Goal: Task Accomplishment & Management: Manage account settings

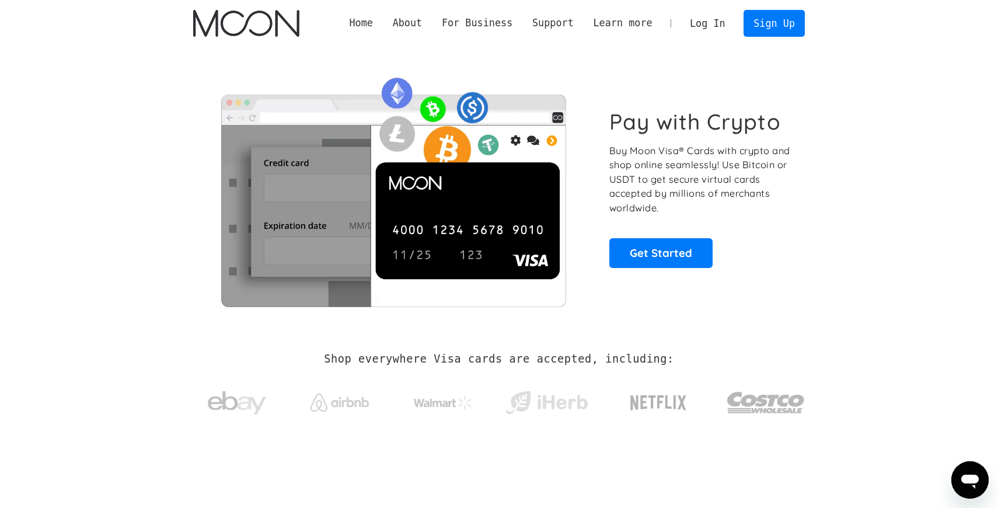
click at [702, 15] on link "Log In" at bounding box center [707, 24] width 55 height 26
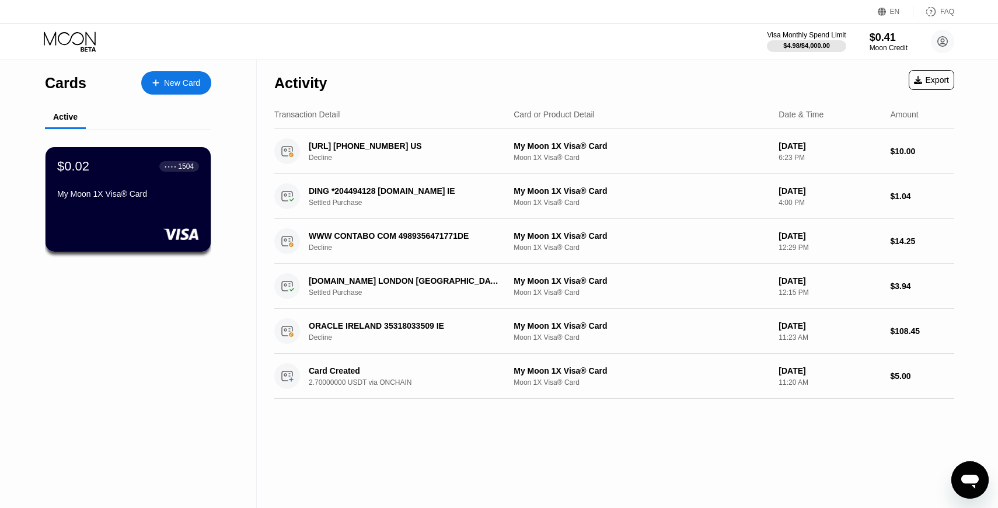
click at [211, 170] on div "Cards New Card Active $0.02 ● ● ● ● 1504 My Moon 1X Visa® Card" at bounding box center [128, 284] width 257 height 448
click at [157, 185] on div "$0.02 ● ● ● ● 1504 My Moon 1X Visa® Card" at bounding box center [128, 180] width 143 height 45
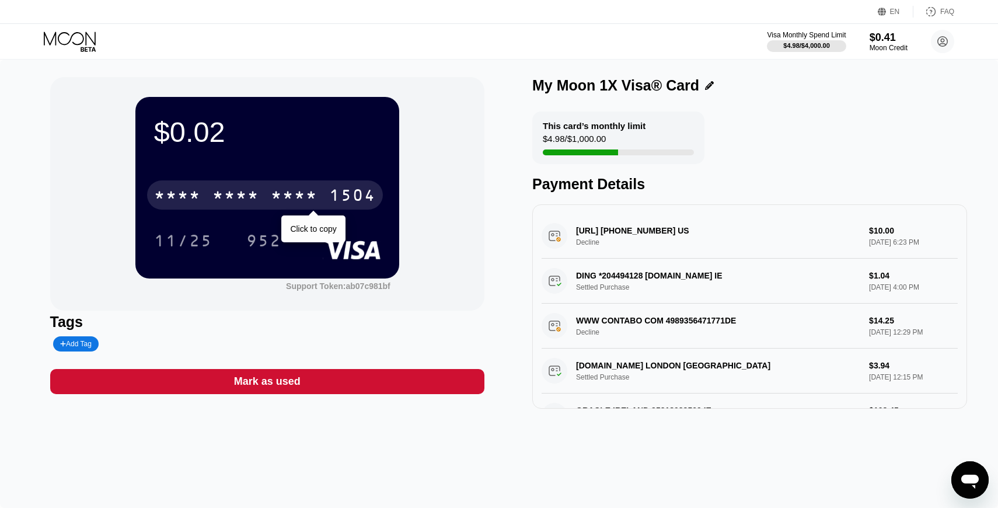
click at [157, 185] on div "* * * * * * * * * * * * 1504" at bounding box center [265, 194] width 236 height 29
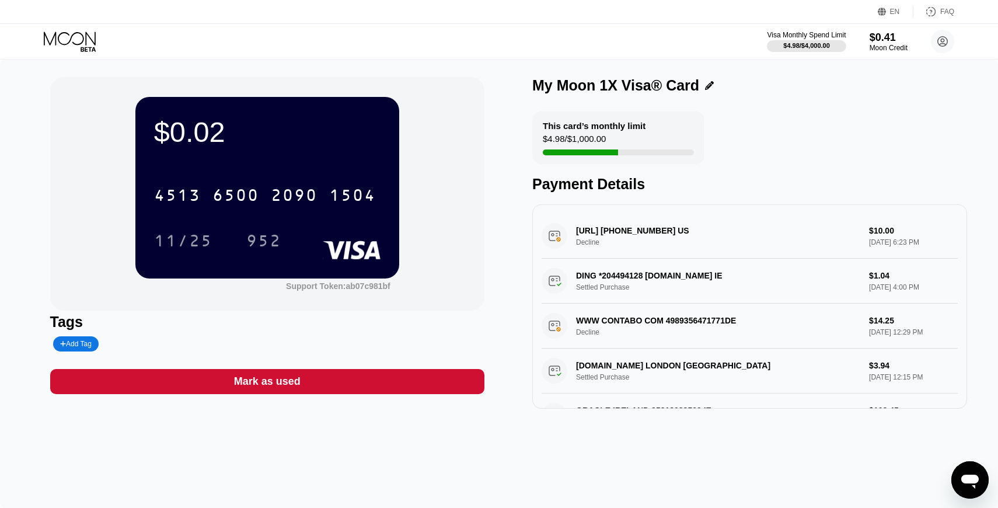
drag, startPoint x: 200, startPoint y: 221, endPoint x: 374, endPoint y: 233, distance: 174.9
click at [374, 233] on div "4513 6500 2090 1504 11/25 952" at bounding box center [267, 206] width 227 height 69
click at [186, 248] on div "11/25" at bounding box center [183, 242] width 58 height 19
click at [258, 235] on div "952" at bounding box center [263, 242] width 35 height 19
